Goal: Transaction & Acquisition: Subscribe to service/newsletter

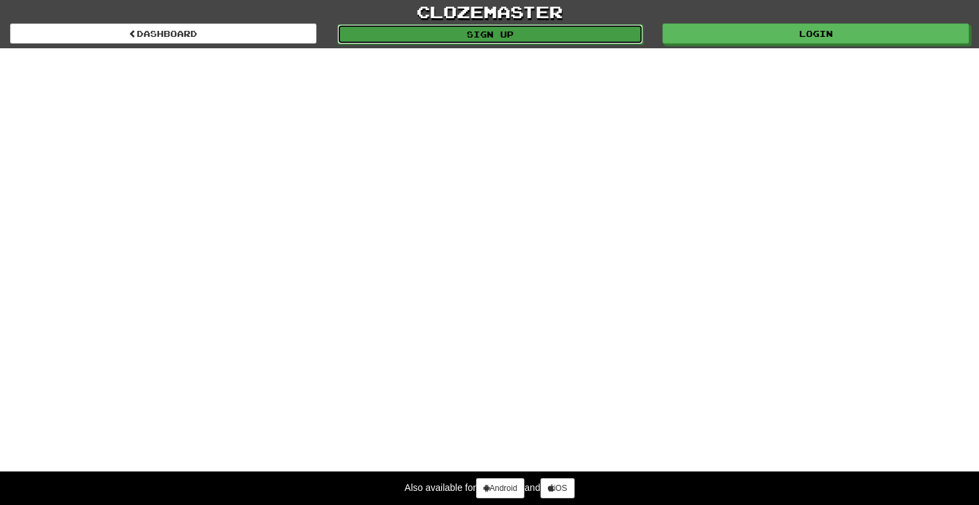
click at [474, 32] on link "Sign up" at bounding box center [490, 34] width 306 height 20
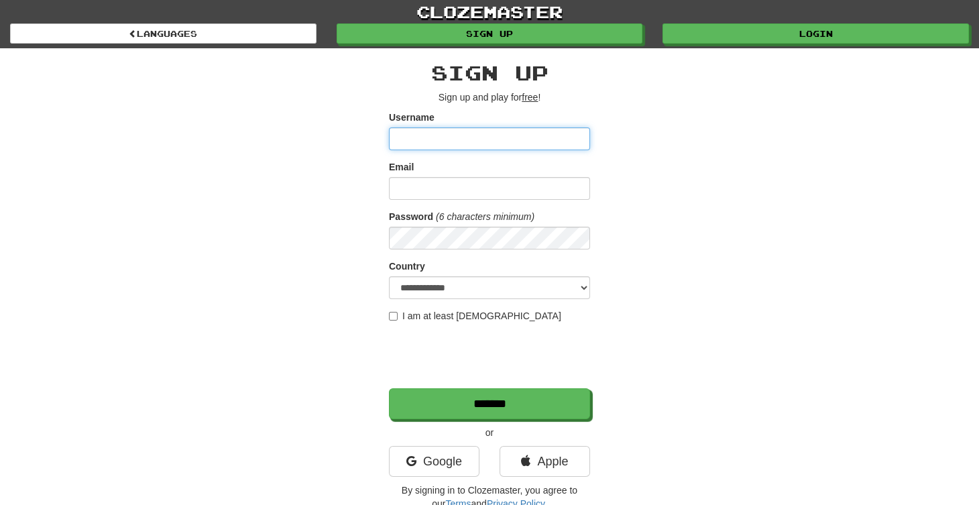
click at [423, 140] on input "Username" at bounding box center [489, 138] width 201 height 23
type input "*******"
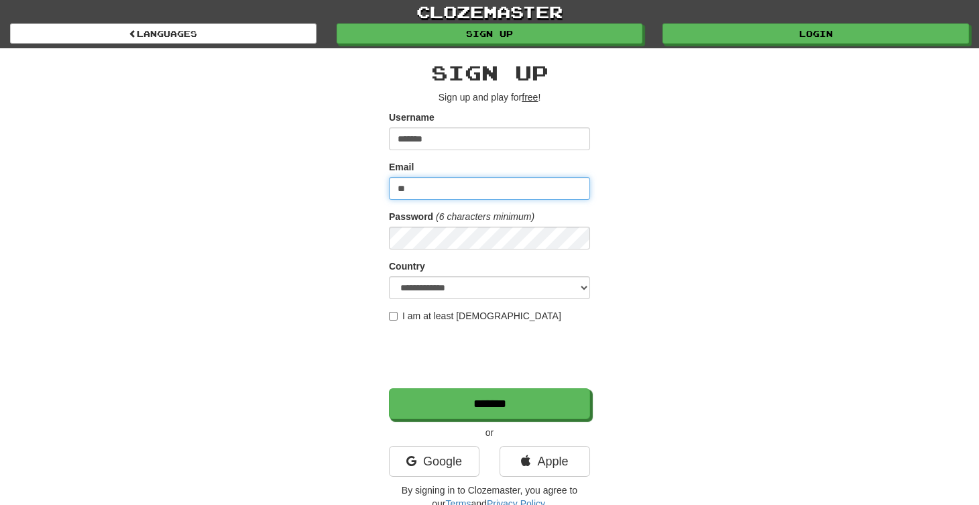
type input "**********"
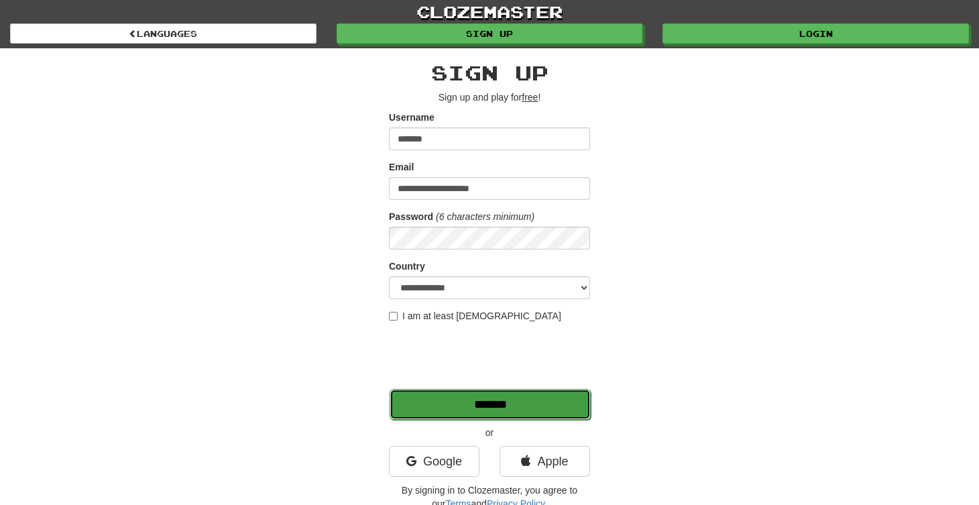
click at [516, 408] on input "*******" at bounding box center [490, 404] width 201 height 31
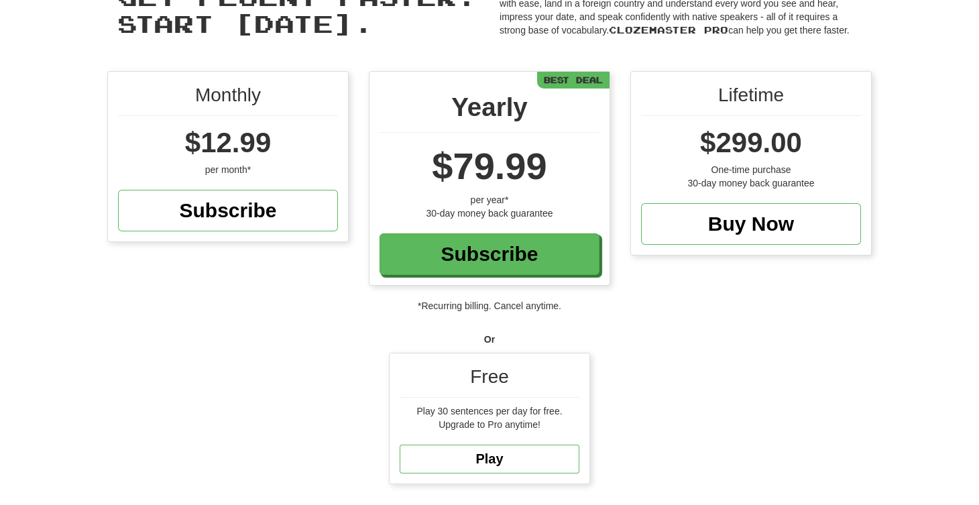
scroll to position [82, 0]
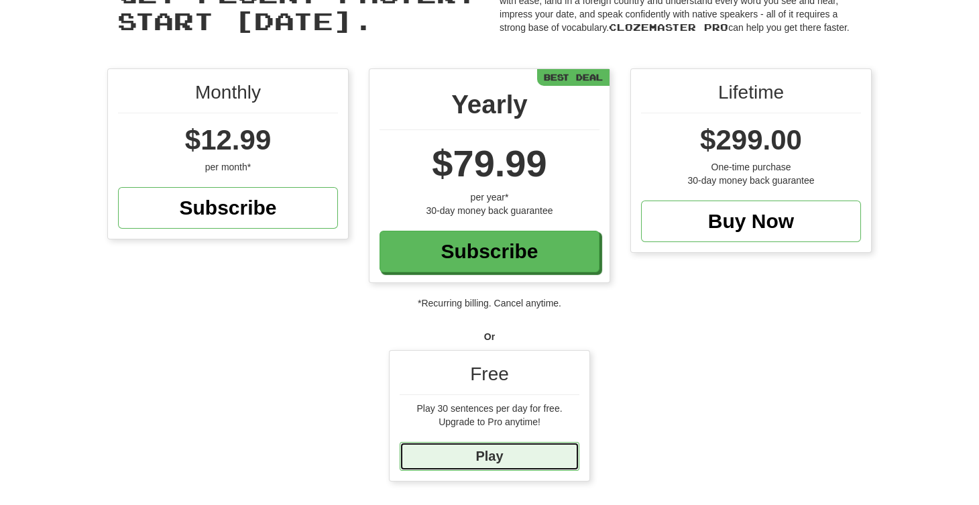
click at [492, 443] on link "Play" at bounding box center [490, 456] width 180 height 29
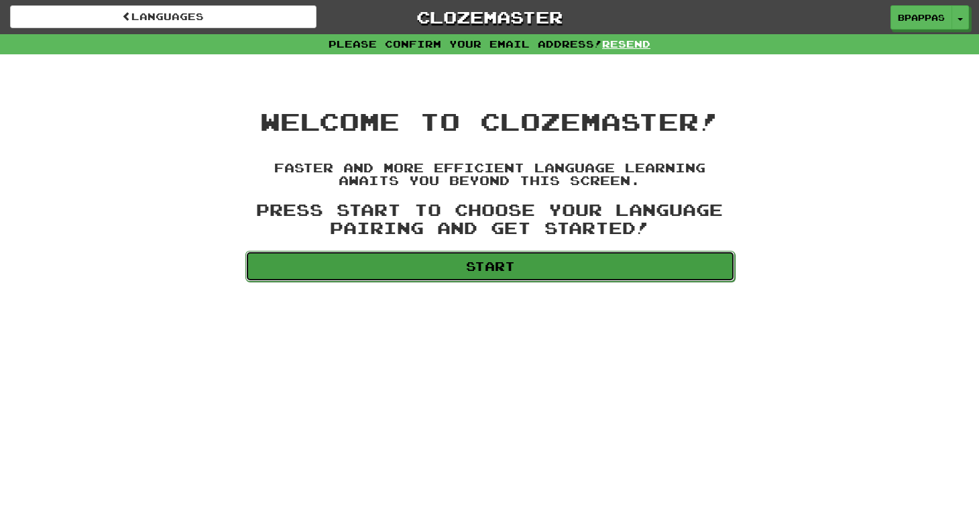
click at [479, 266] on link "Start" at bounding box center [489, 266] width 489 height 31
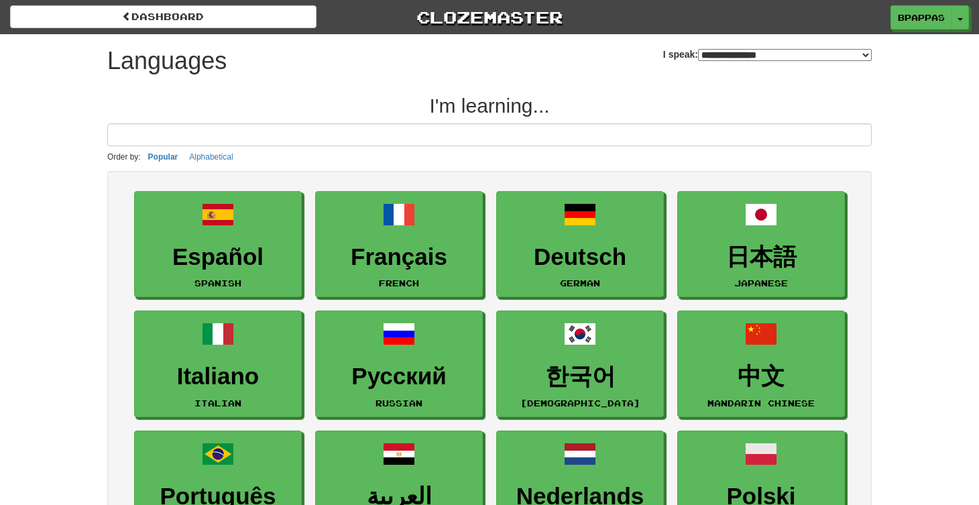
select select "*******"
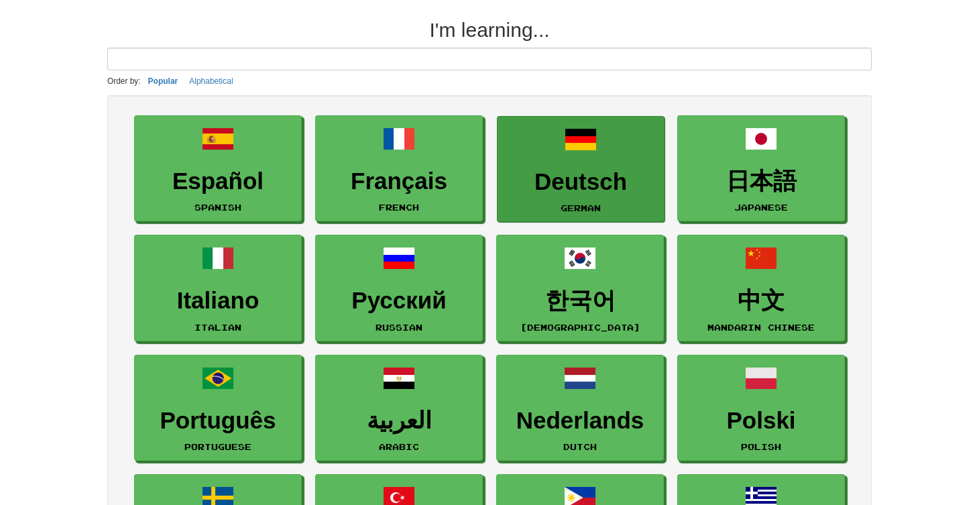
scroll to position [75, 0]
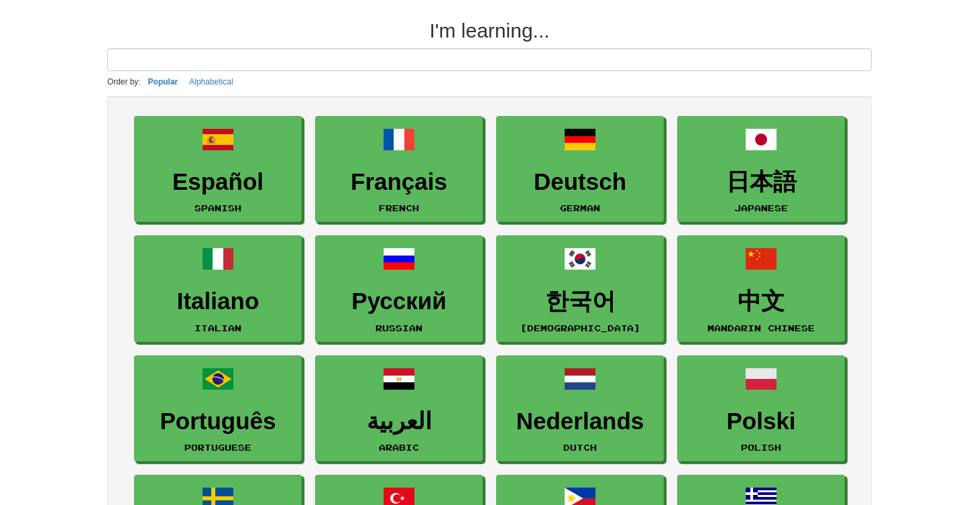
click at [311, 57] on input at bounding box center [489, 59] width 764 height 23
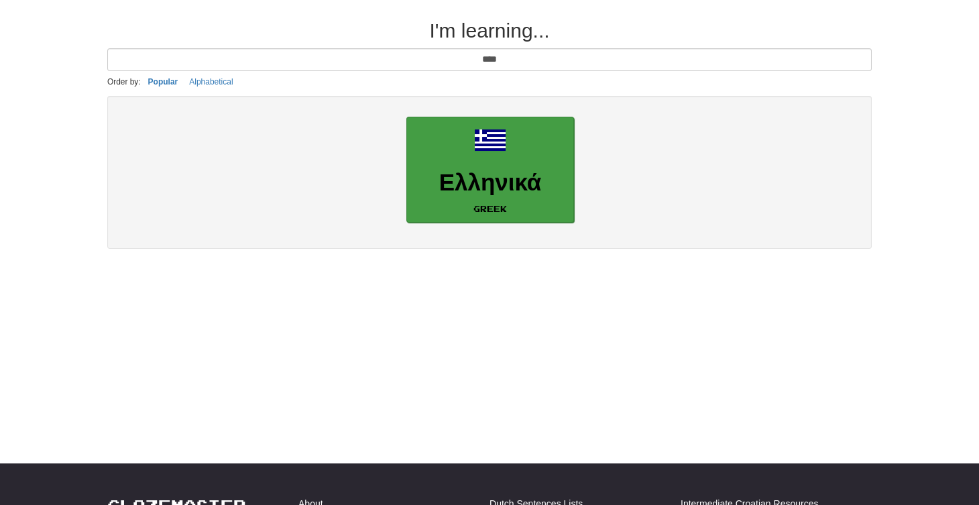
type input "****"
click at [503, 184] on h3 "Ελληνικά" at bounding box center [490, 183] width 153 height 26
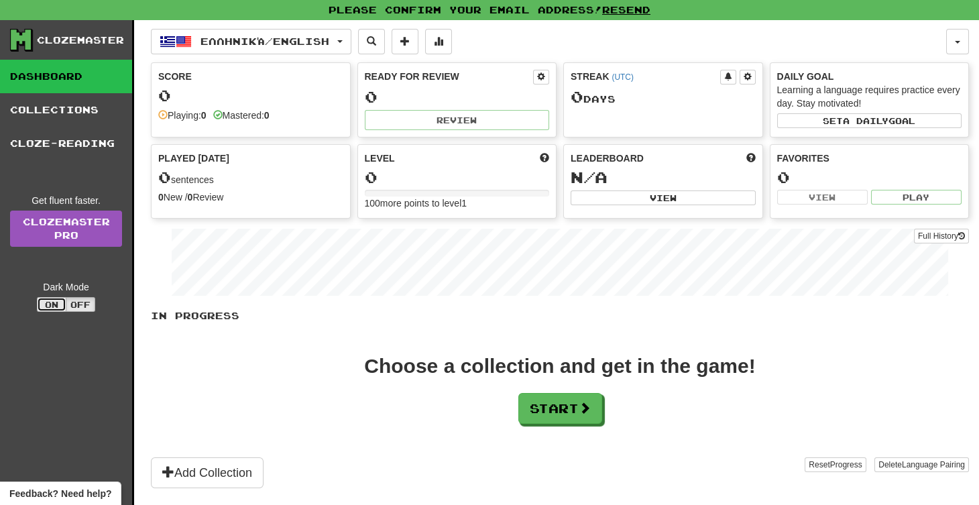
click at [52, 297] on button "On" at bounding box center [52, 304] width 30 height 15
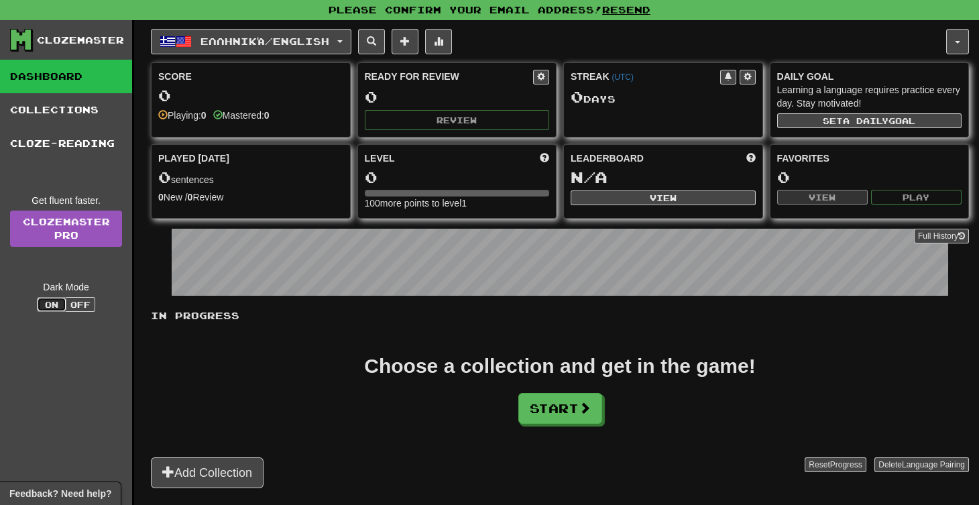
scroll to position [35, 0]
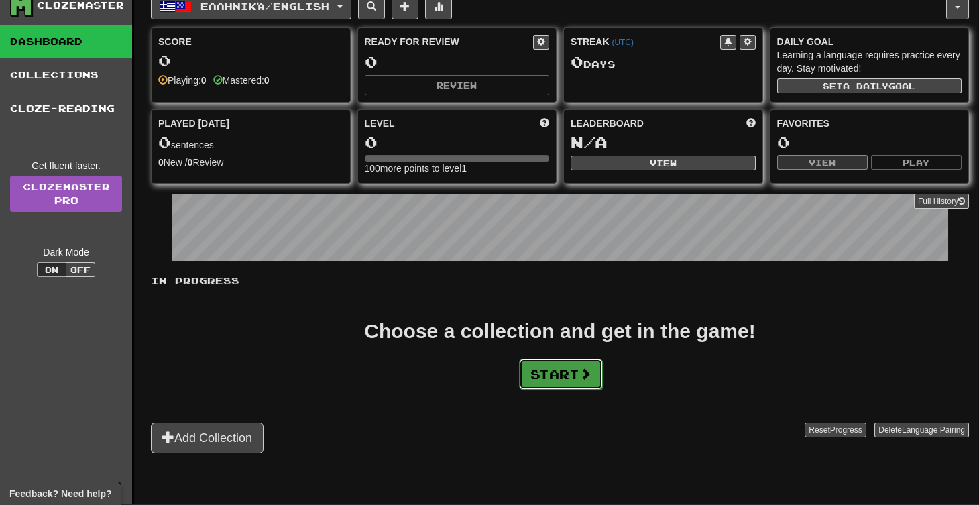
click at [541, 365] on button "Start" at bounding box center [561, 374] width 84 height 31
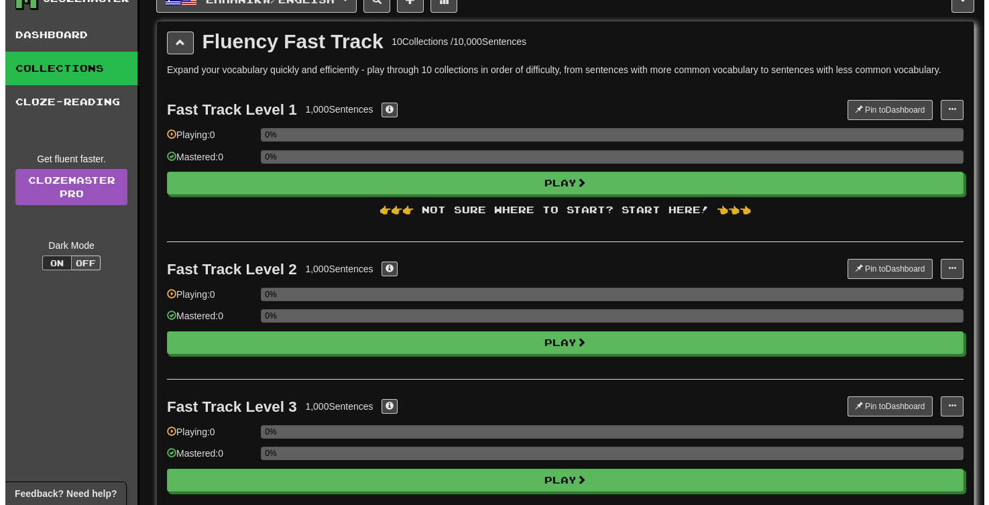
scroll to position [0, 0]
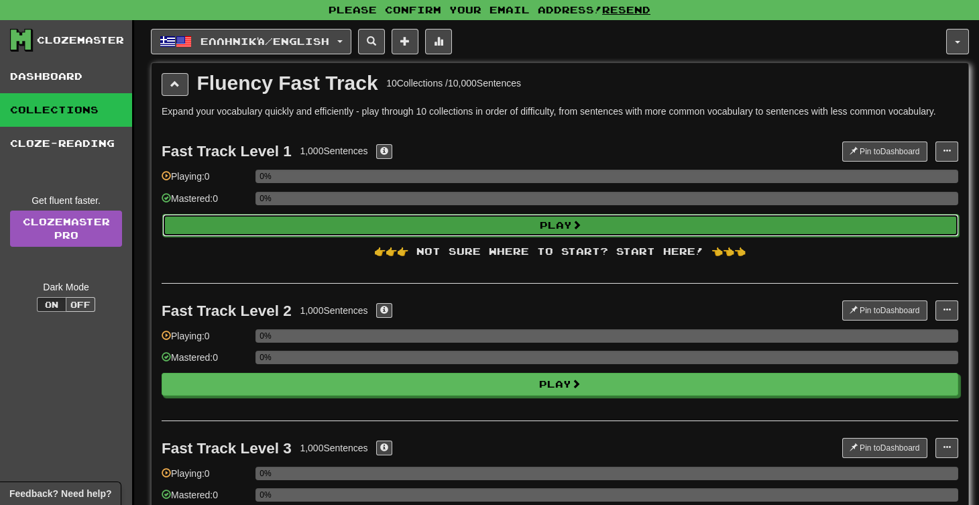
click at [552, 216] on button "Play" at bounding box center [560, 225] width 797 height 23
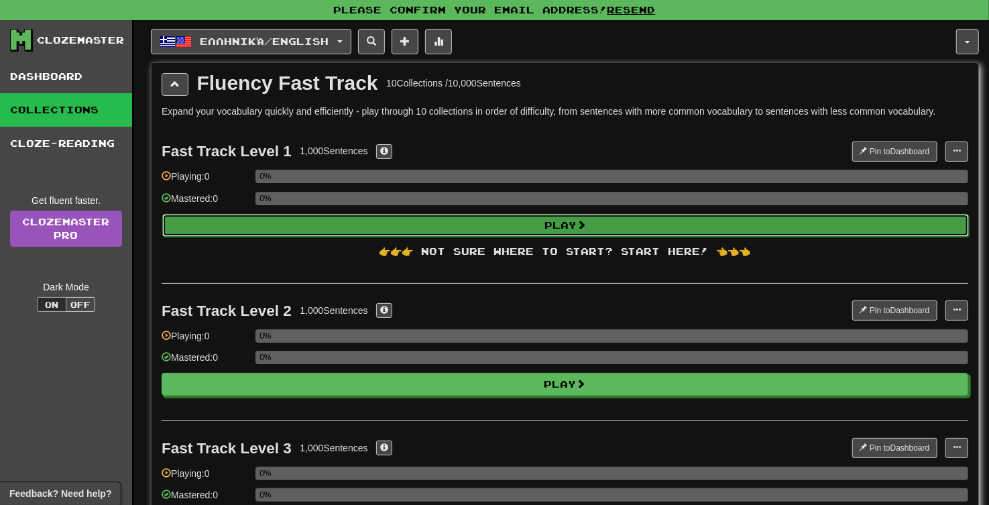
select select "**"
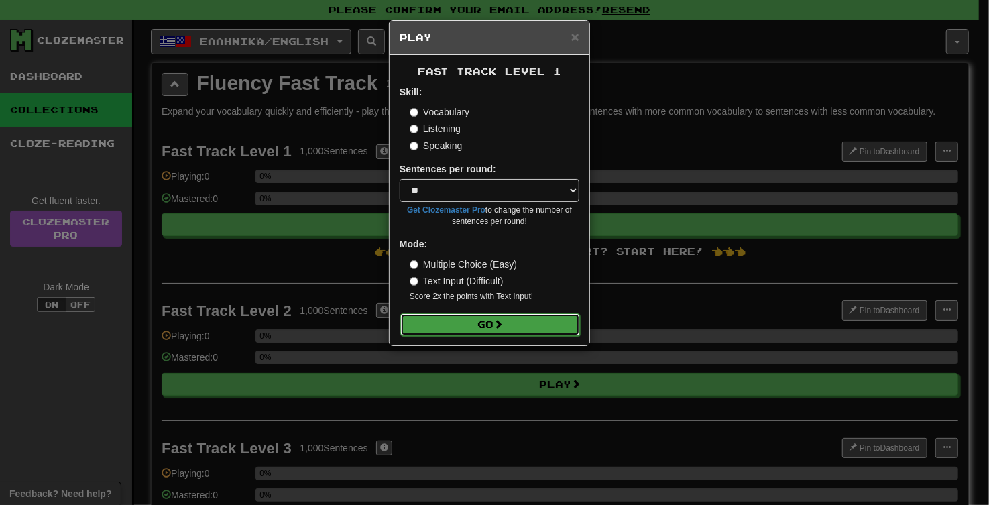
click at [493, 323] on button "Go" at bounding box center [490, 324] width 180 height 23
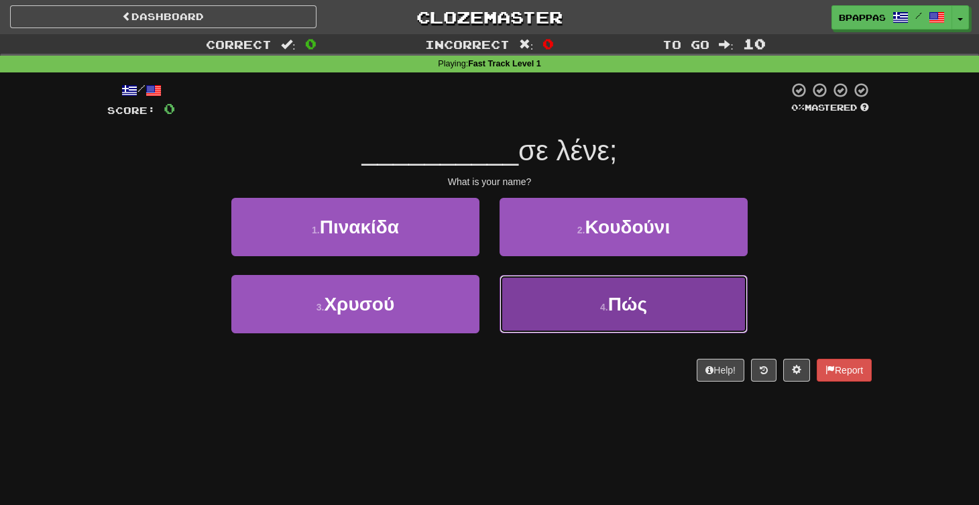
click at [628, 297] on span "Πώς" at bounding box center [627, 304] width 39 height 21
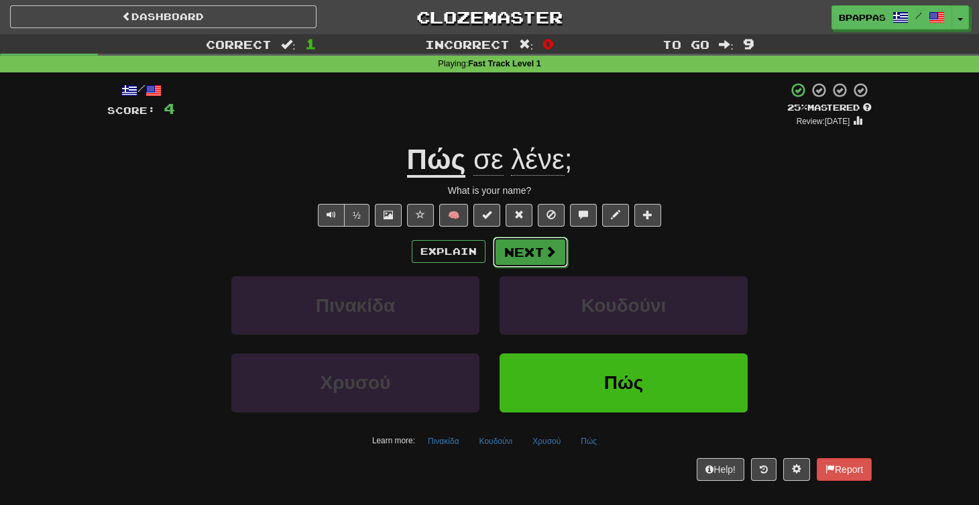
click at [532, 252] on button "Next" at bounding box center [530, 252] width 75 height 31
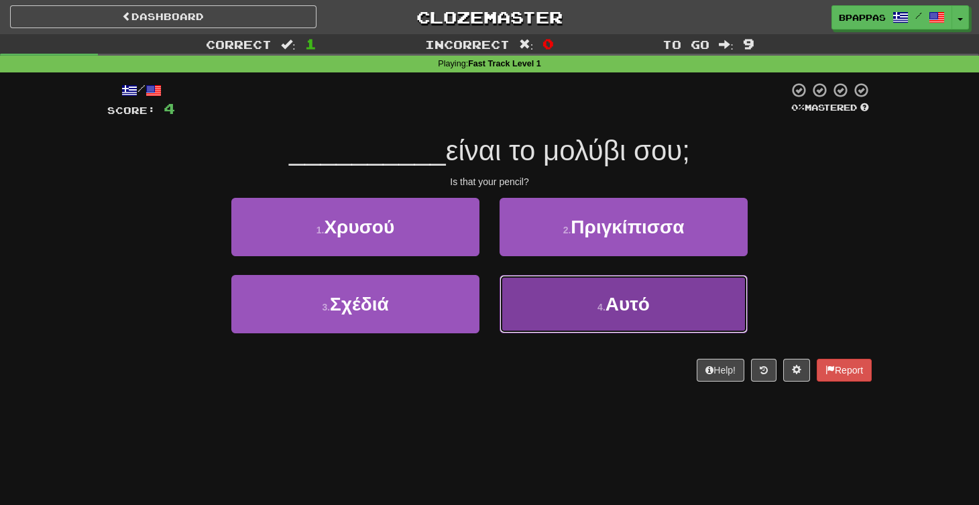
click at [570, 298] on button "4 . Αυτό" at bounding box center [624, 304] width 248 height 58
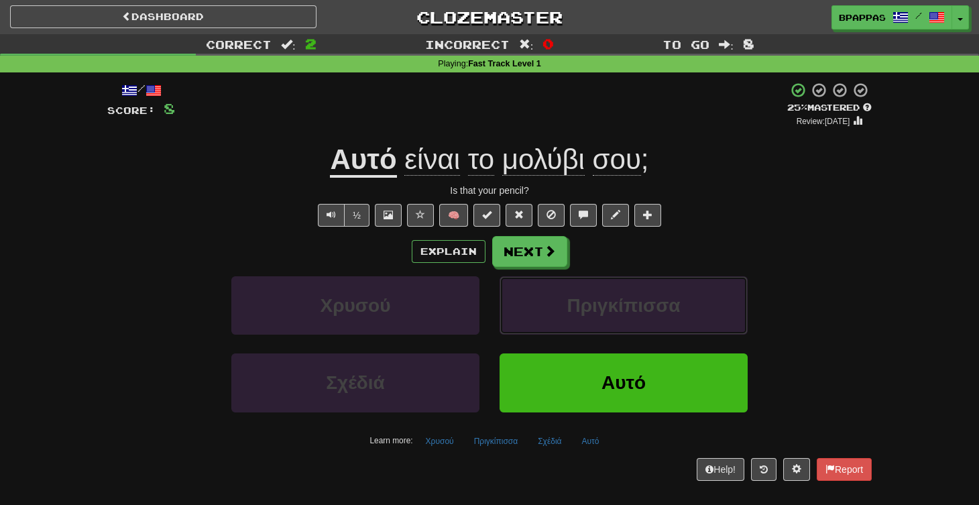
click at [570, 298] on span "Πριγκίπισσα" at bounding box center [623, 305] width 113 height 21
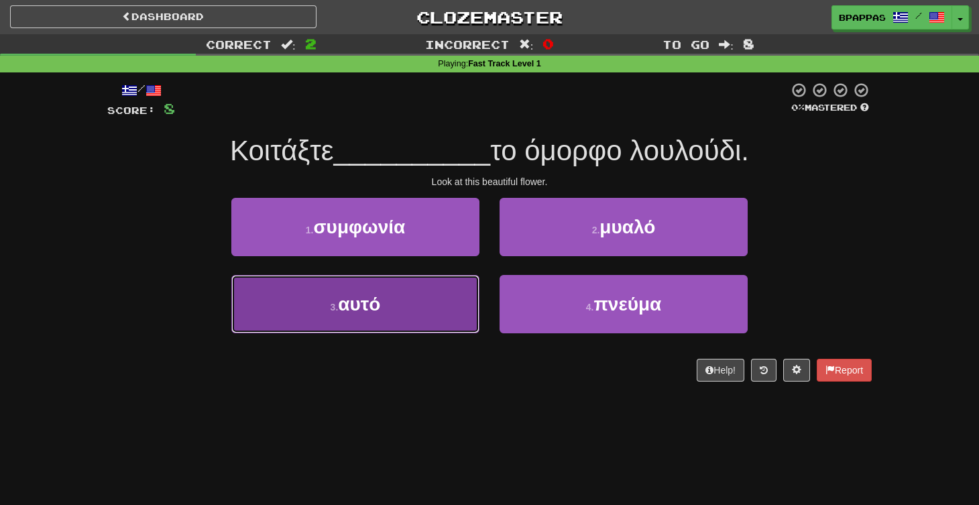
click at [420, 309] on button "3 . αυτό" at bounding box center [355, 304] width 248 height 58
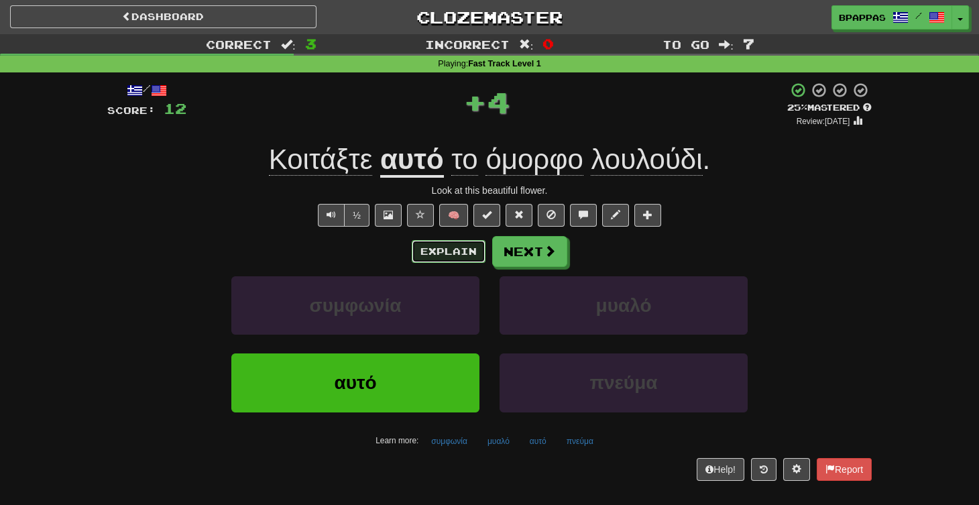
click at [461, 253] on button "Explain" at bounding box center [449, 251] width 74 height 23
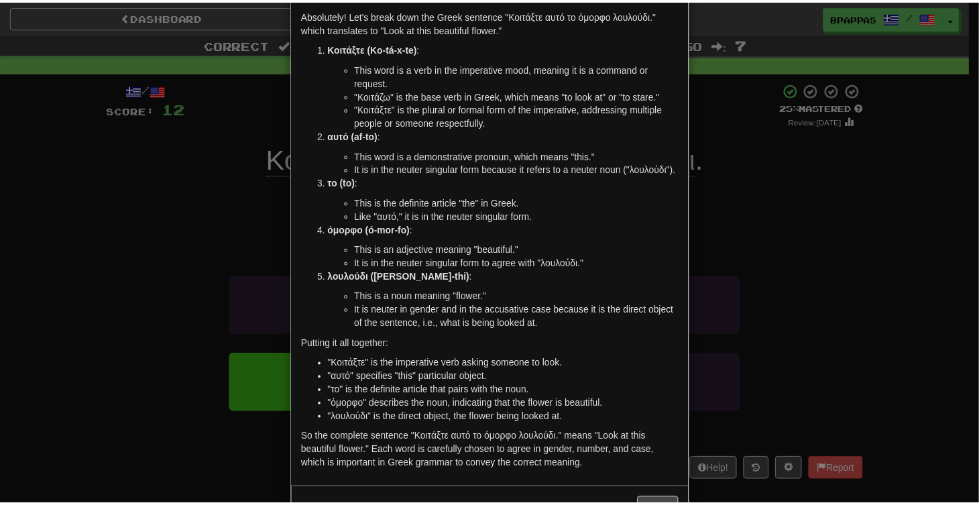
scroll to position [103, 0]
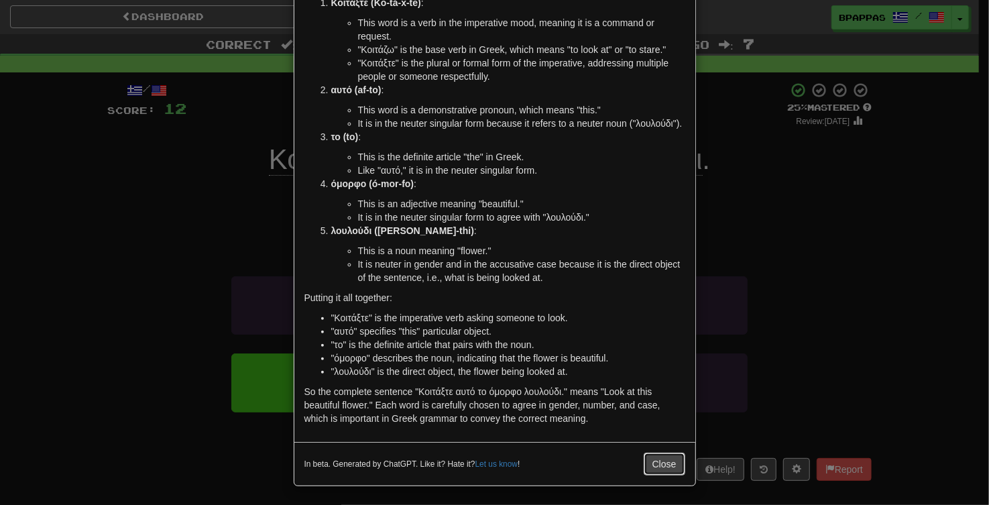
click at [670, 463] on button "Close" at bounding box center [665, 464] width 42 height 23
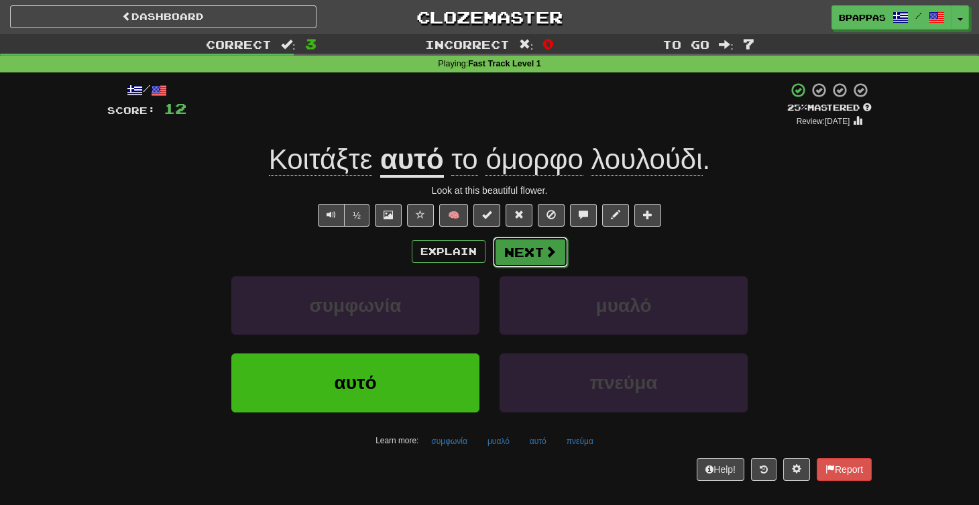
click at [531, 252] on button "Next" at bounding box center [530, 252] width 75 height 31
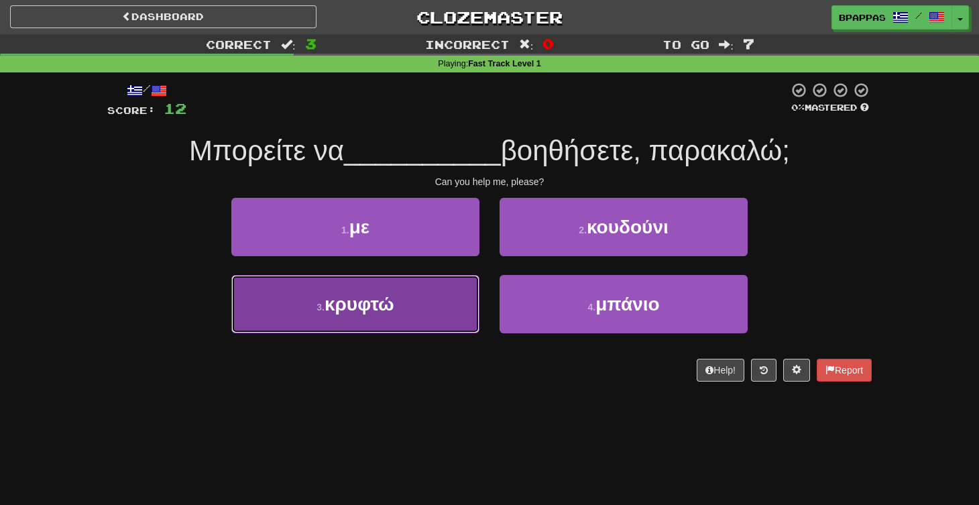
click at [408, 298] on button "3 . κρυφτώ" at bounding box center [355, 304] width 248 height 58
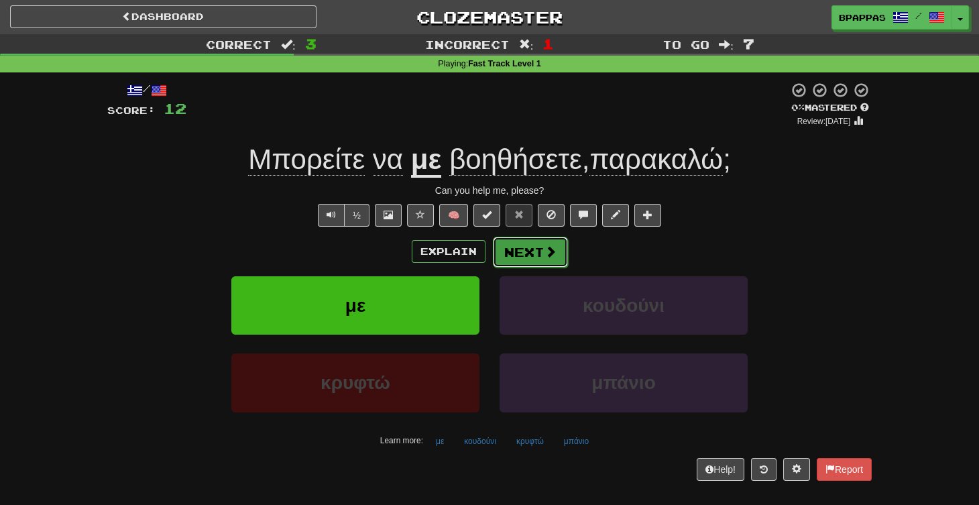
click at [528, 238] on button "Next" at bounding box center [530, 252] width 75 height 31
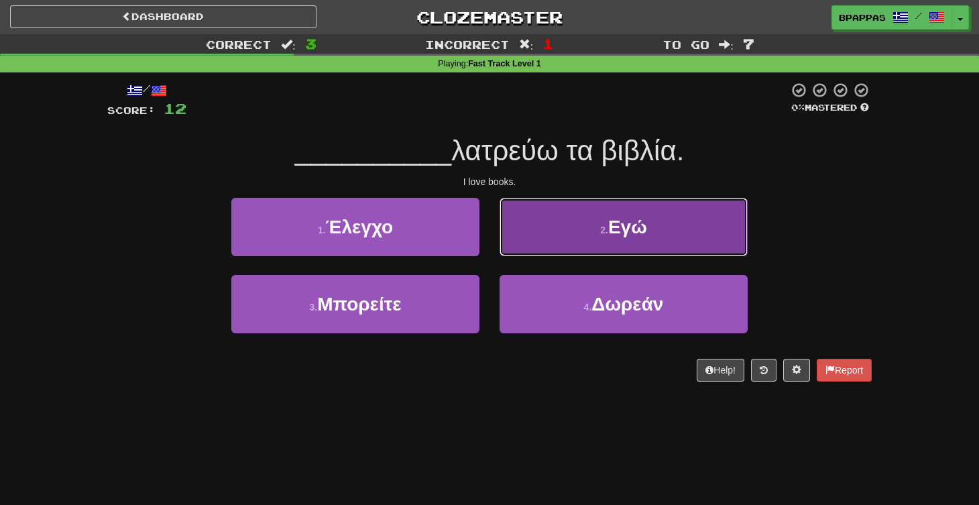
click at [620, 238] on button "2 . Εγώ" at bounding box center [624, 227] width 248 height 58
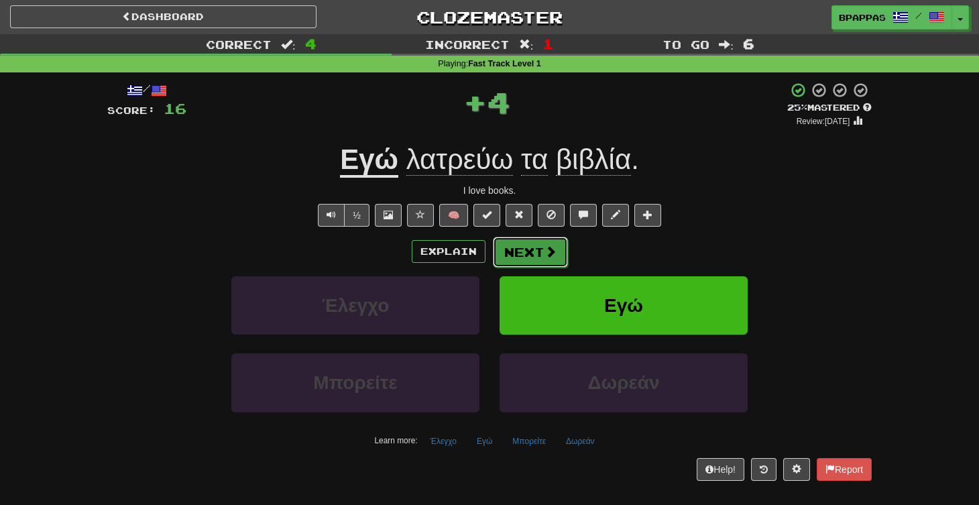
click at [539, 250] on button "Next" at bounding box center [530, 252] width 75 height 31
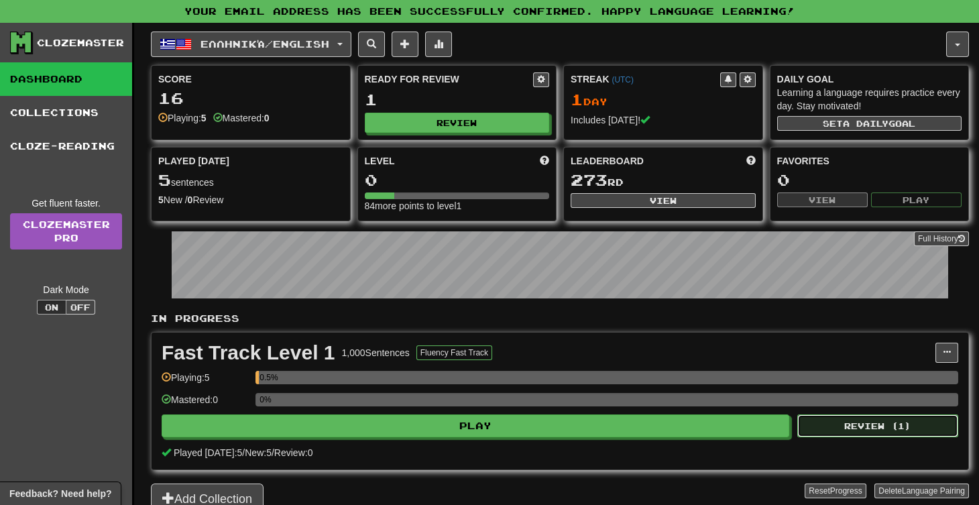
click at [890, 418] on button "Review ( 1 )" at bounding box center [877, 425] width 161 height 23
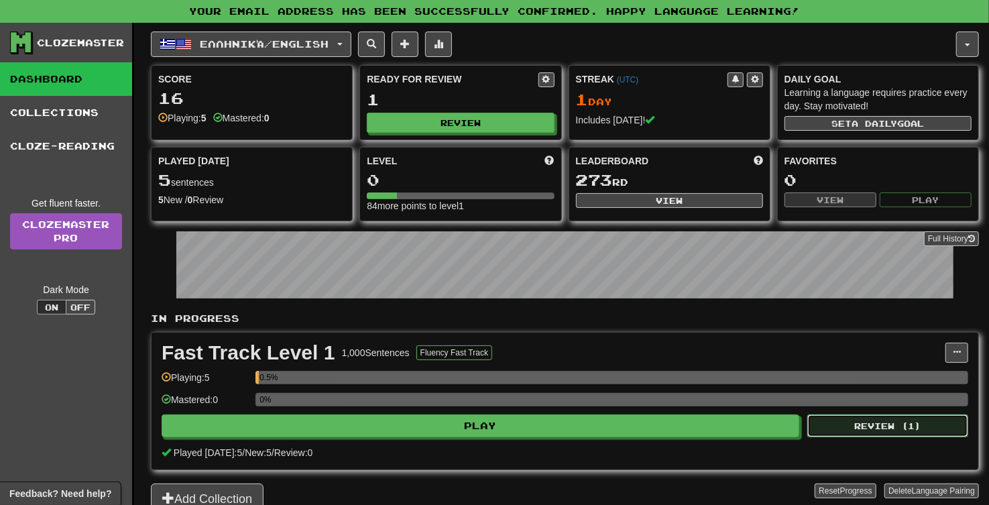
select select "**"
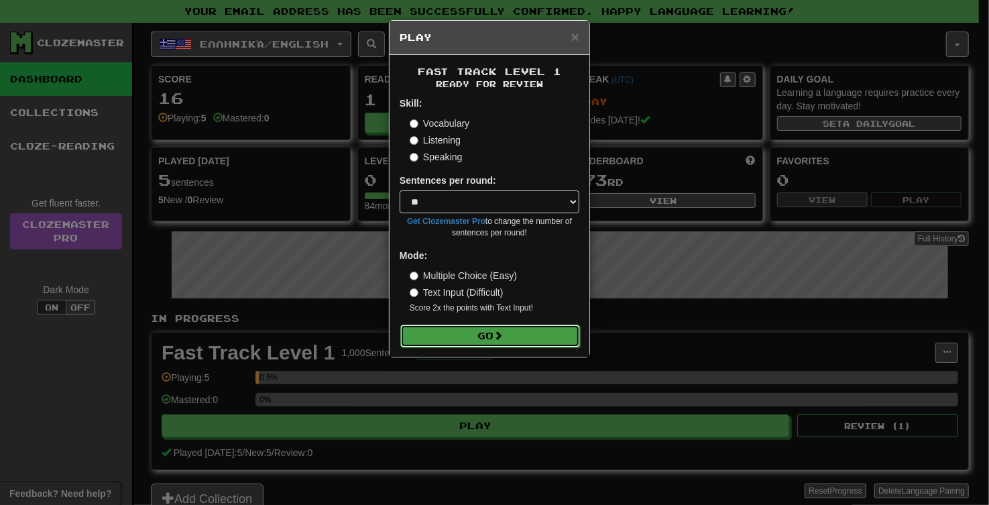
click at [503, 333] on span at bounding box center [497, 335] width 9 height 9
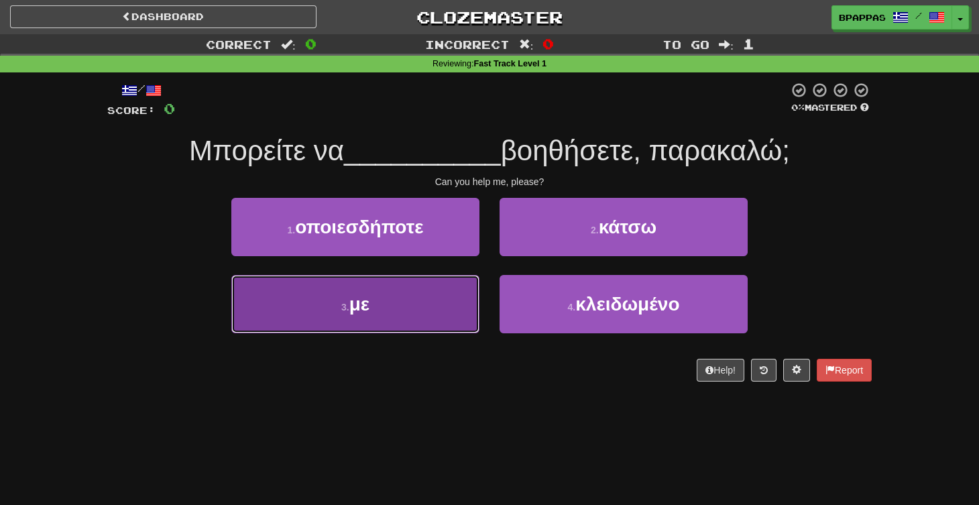
click at [406, 307] on button "3 . με" at bounding box center [355, 304] width 248 height 58
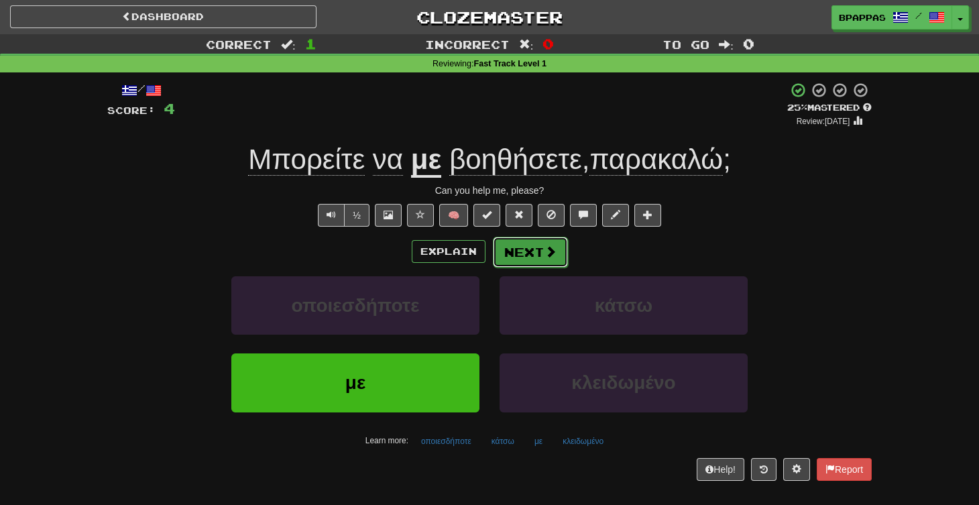
click at [530, 257] on button "Next" at bounding box center [530, 252] width 75 height 31
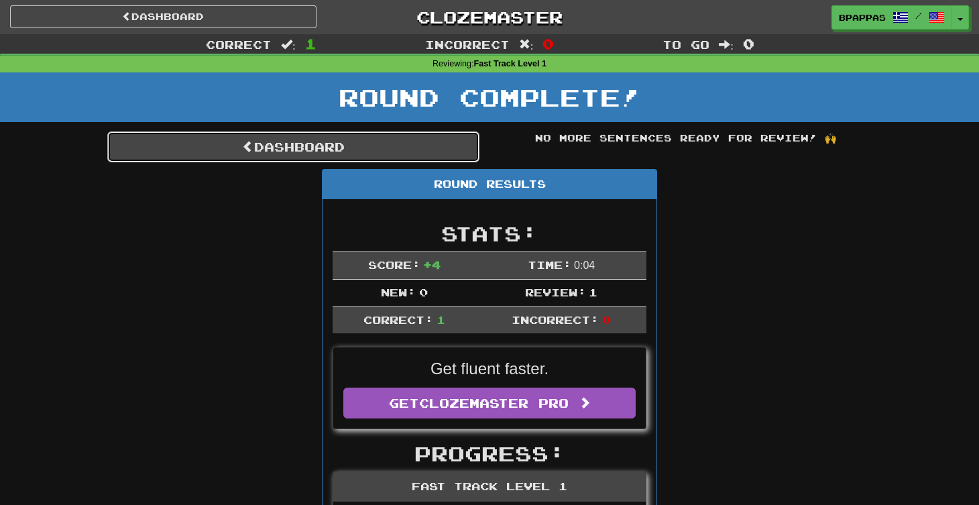
click at [420, 150] on link "Dashboard" at bounding box center [293, 146] width 372 height 31
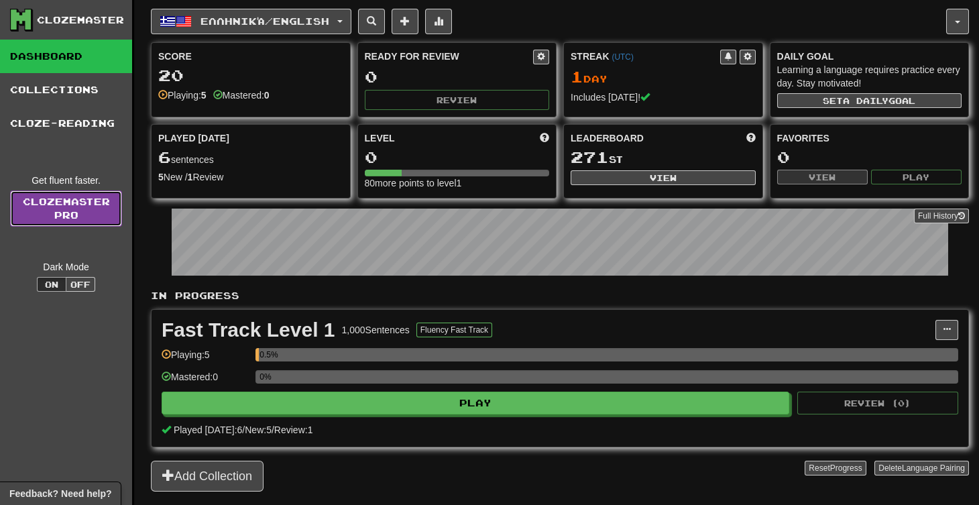
click at [58, 205] on link "Clozemaster Pro" at bounding box center [66, 208] width 112 height 36
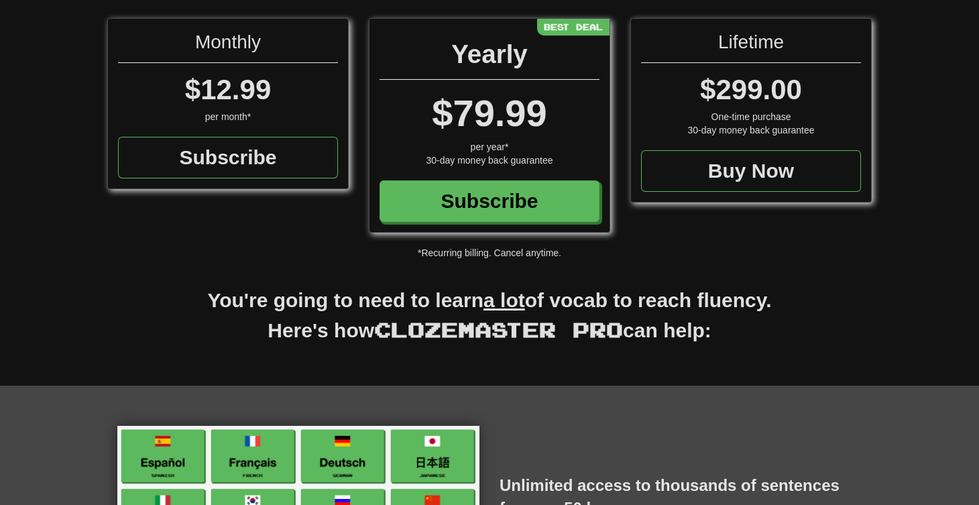
scroll to position [64, 0]
